Goal: Information Seeking & Learning: Check status

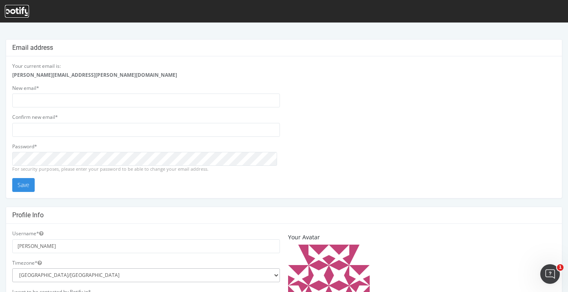
click at [27, 8] on icon at bounding box center [17, 11] width 24 height 9
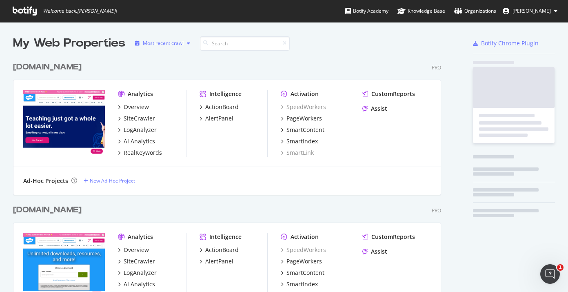
scroll to position [457, 429]
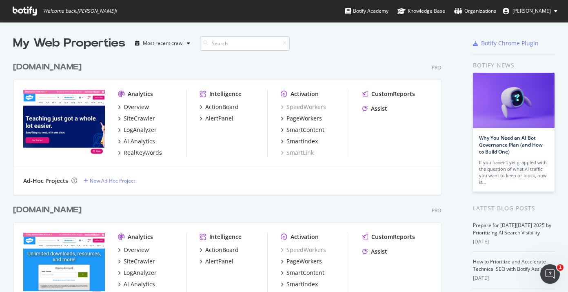
click at [243, 47] on input at bounding box center [245, 43] width 90 height 14
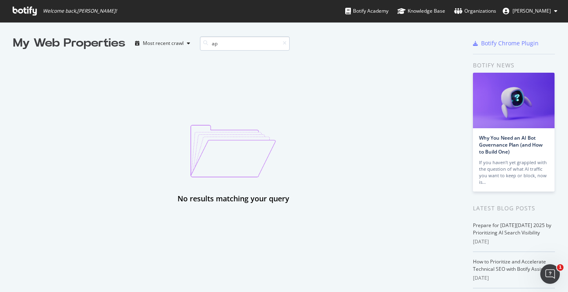
type input "a"
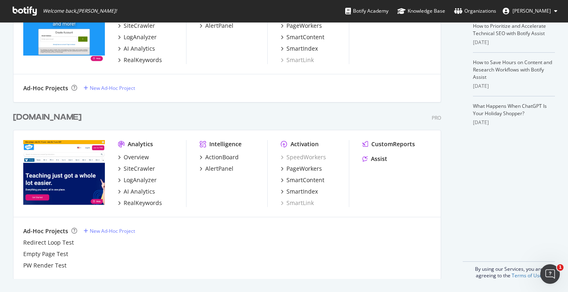
scroll to position [0, 0]
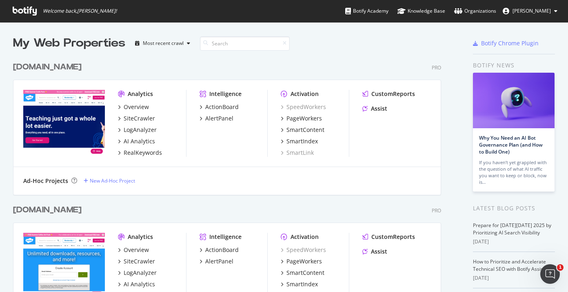
click at [524, 11] on span "[PERSON_NAME]" at bounding box center [532, 10] width 38 height 7
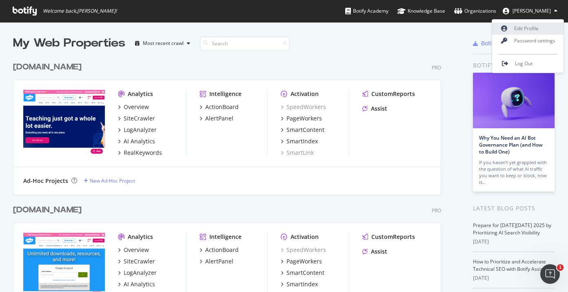
click at [527, 28] on link "Edit Profile" at bounding box center [527, 28] width 71 height 12
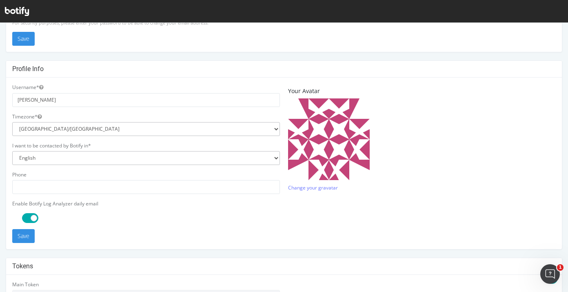
scroll to position [244, 0]
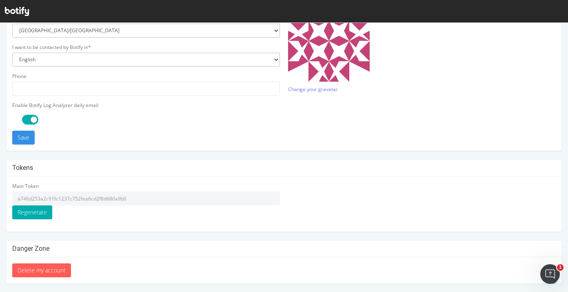
click at [121, 193] on input "a746d253a2c91fc1237c752fea6cd2f8d680a9b0" at bounding box center [146, 198] width 268 height 14
click at [120, 198] on input "a746d253a2c91fc1237c752fea6cd2f8d680a9b0" at bounding box center [146, 198] width 268 height 14
drag, startPoint x: 137, startPoint y: 199, endPoint x: 10, endPoint y: 193, distance: 127.1
click at [10, 193] on div "Main Token a746d253a2c91fc1237c752fea6cd2f8d680a9b0 Regenerate" at bounding box center [146, 203] width 276 height 43
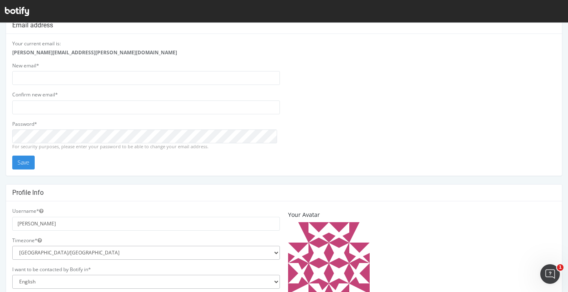
scroll to position [0, 0]
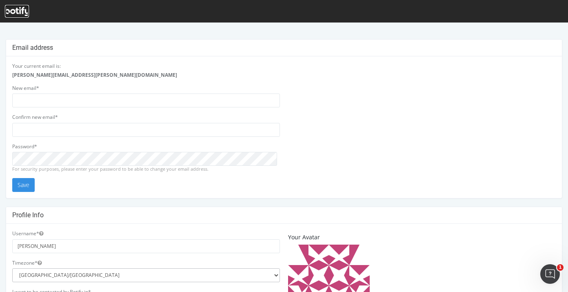
click at [22, 8] on icon at bounding box center [17, 11] width 24 height 9
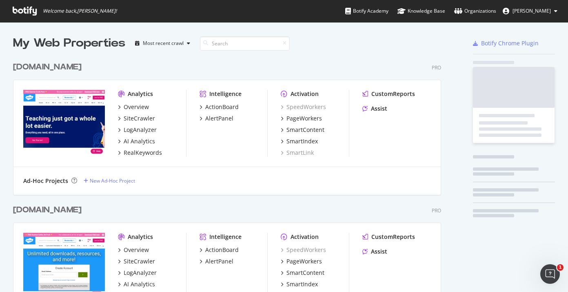
scroll to position [457, 429]
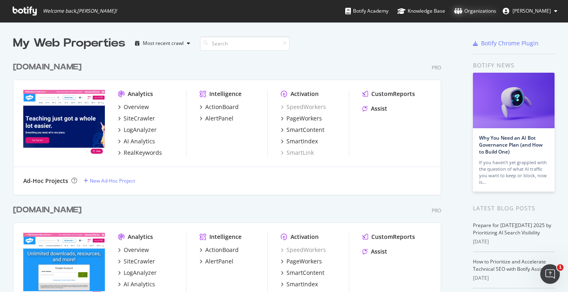
click at [495, 13] on div "Organizations" at bounding box center [475, 11] width 42 height 8
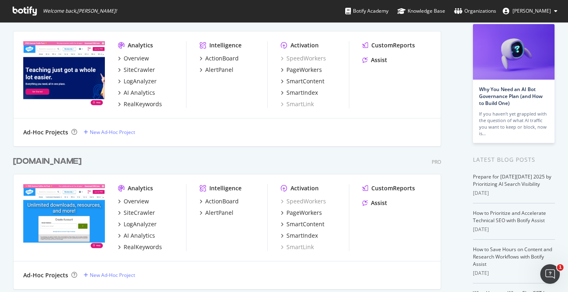
scroll to position [236, 0]
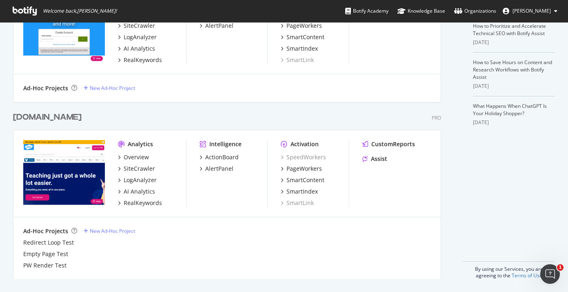
click at [534, 11] on span "[PERSON_NAME]" at bounding box center [532, 10] width 38 height 7
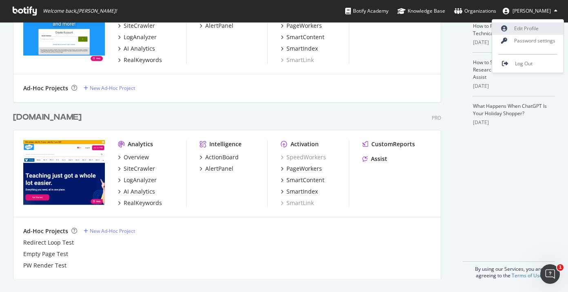
click at [526, 27] on link "Edit Profile" at bounding box center [527, 28] width 71 height 12
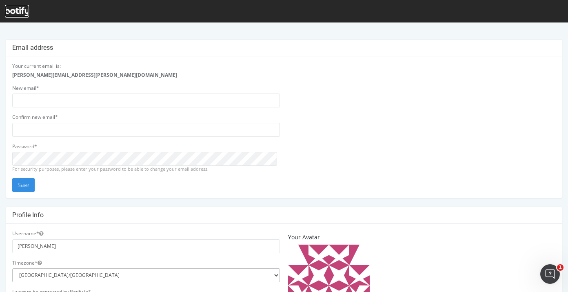
click at [27, 15] on icon at bounding box center [17, 11] width 24 height 9
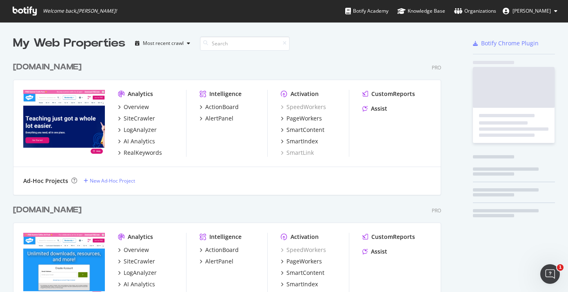
scroll to position [457, 429]
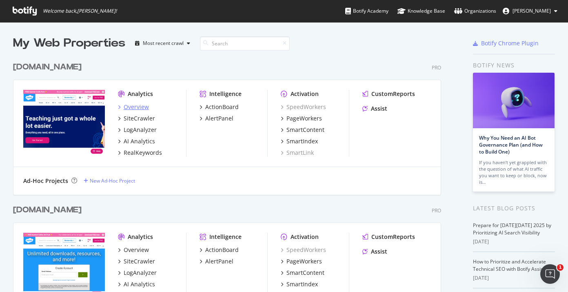
click at [143, 108] on div "Overview" at bounding box center [136, 107] width 25 height 8
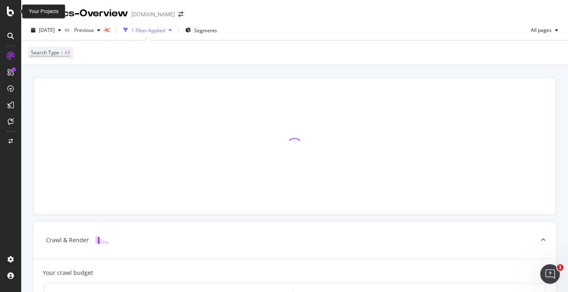
click at [7, 10] on icon at bounding box center [10, 12] width 7 height 10
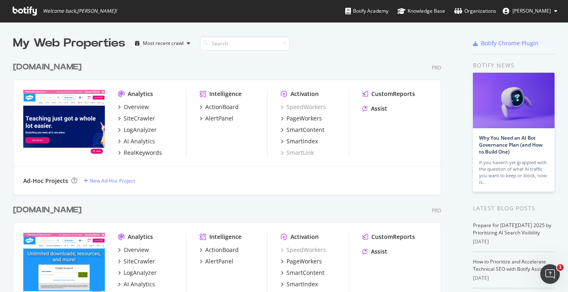
scroll to position [286, 556]
click at [140, 105] on div "Overview" at bounding box center [136, 107] width 25 height 8
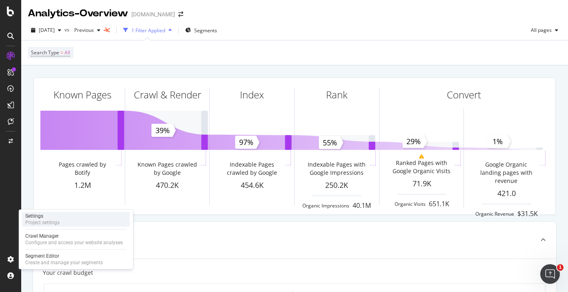
click at [40, 218] on div "Settings" at bounding box center [42, 216] width 34 height 7
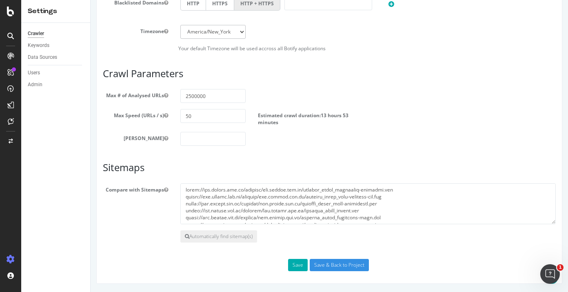
scroll to position [370, 0]
click at [35, 87] on div "Admin" at bounding box center [35, 84] width 15 height 9
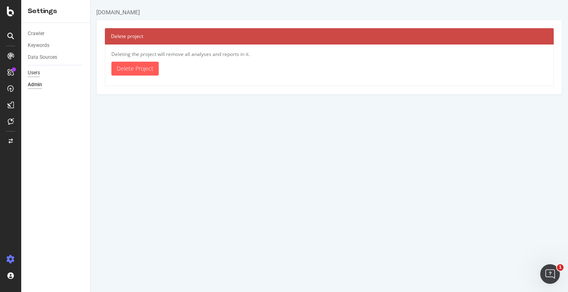
click at [35, 73] on div "Users" at bounding box center [34, 73] width 12 height 9
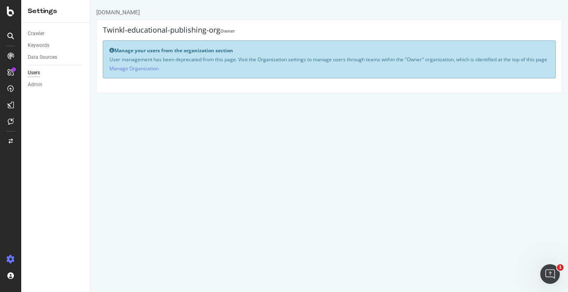
click at [9, 17] on div at bounding box center [10, 146] width 21 height 292
click at [9, 10] on icon at bounding box center [10, 12] width 7 height 10
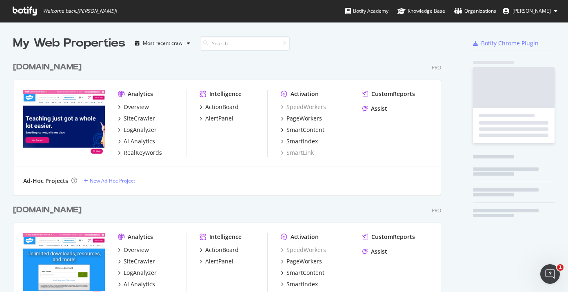
scroll to position [286, 556]
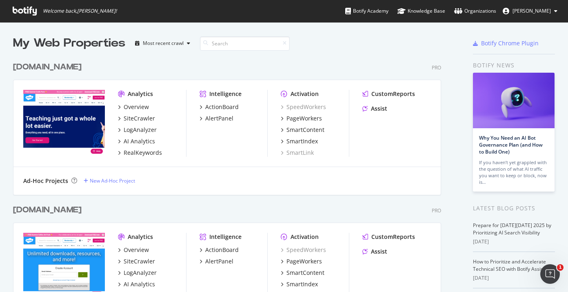
click at [64, 67] on div "[DOMAIN_NAME]" at bounding box center [47, 67] width 69 height 12
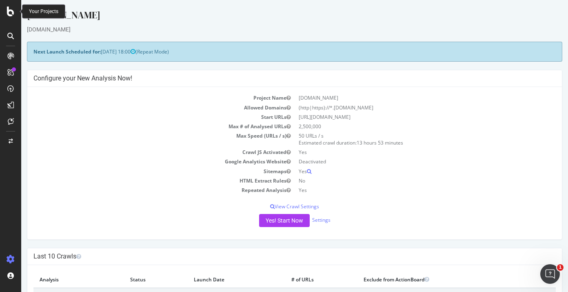
click at [8, 14] on icon at bounding box center [10, 12] width 7 height 10
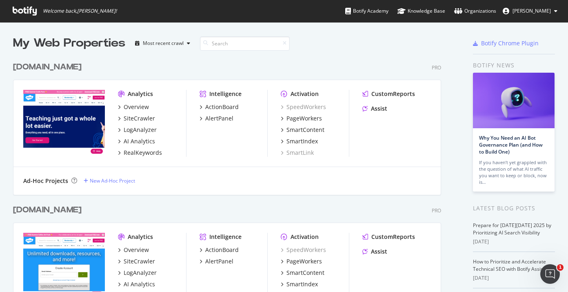
scroll to position [286, 556]
click at [59, 69] on div "[DOMAIN_NAME]" at bounding box center [47, 67] width 69 height 12
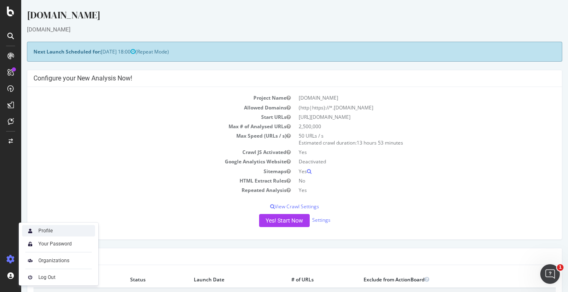
click at [42, 230] on div "Profile" at bounding box center [45, 230] width 14 height 7
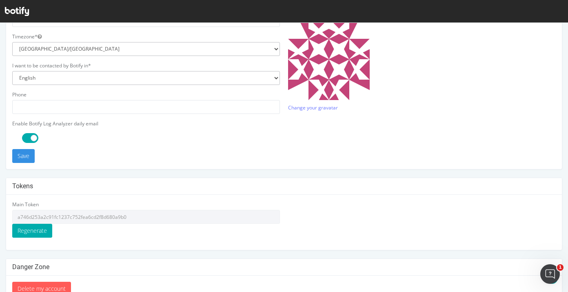
scroll to position [227, 0]
click at [100, 212] on input "a746d253a2c91fc1237c752fea6cd2f8d680a9b0" at bounding box center [146, 216] width 268 height 14
click at [100, 215] on input "a746d253a2c91fc1237c752fea6cd2f8d680a9b0" at bounding box center [146, 216] width 268 height 14
drag, startPoint x: 129, startPoint y: 221, endPoint x: 33, endPoint y: 214, distance: 95.4
click at [33, 214] on input "a746d253a2c91fc1237c752fea6cd2f8d680a9b0" at bounding box center [146, 216] width 268 height 14
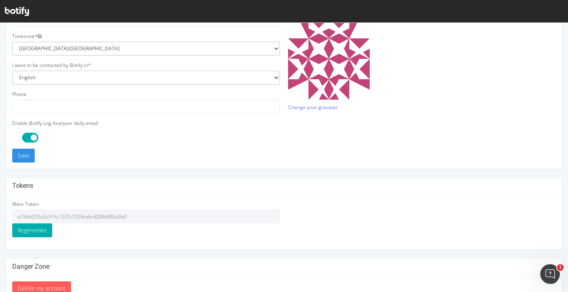
drag, startPoint x: 14, startPoint y: 216, endPoint x: 130, endPoint y: 220, distance: 116.0
click at [130, 220] on input "a746d253a2c91fc1237c752fea6cd2f8d680a9b0" at bounding box center [146, 216] width 268 height 14
click at [21, 14] on icon at bounding box center [17, 11] width 24 height 9
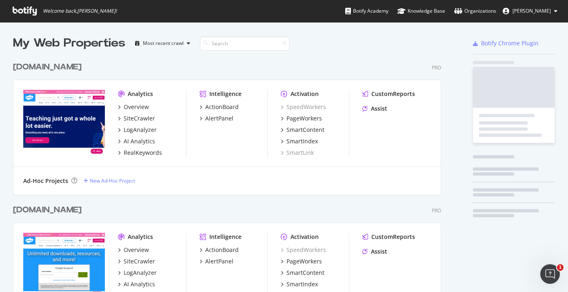
scroll to position [286, 556]
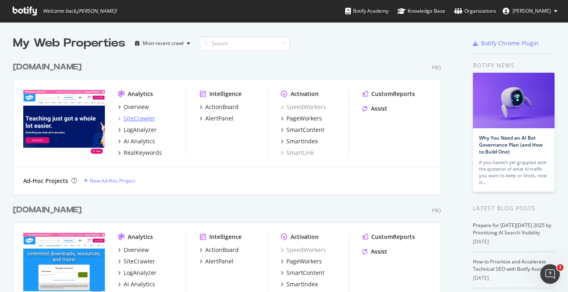
click at [142, 119] on div "SiteCrawler" at bounding box center [139, 118] width 31 height 8
